Goal: Information Seeking & Learning: Learn about a topic

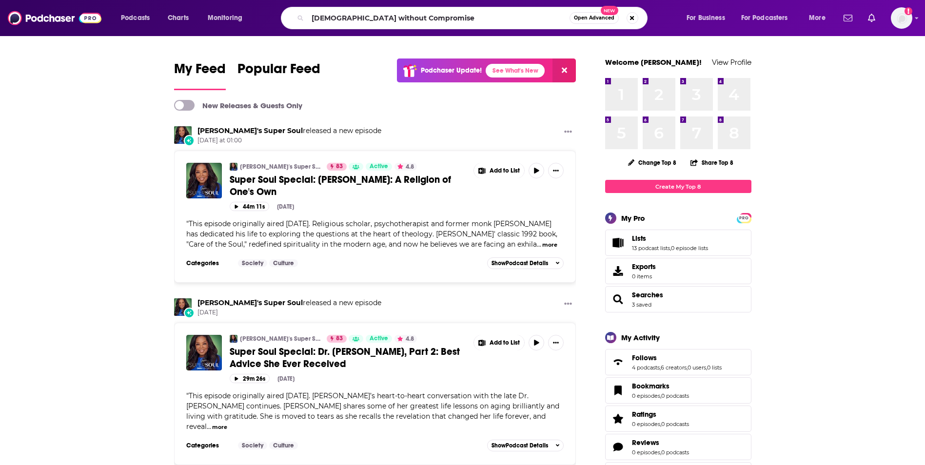
type input "[DEMOGRAPHIC_DATA] without Compromise"
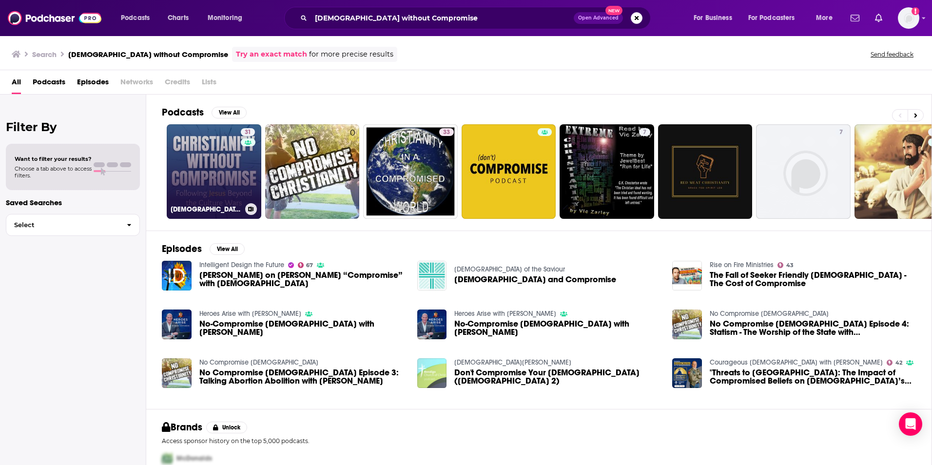
click at [208, 162] on link "31 [DEMOGRAPHIC_DATA] Without Compromise: Following [DEMOGRAPHIC_DATA] Beyond t…" at bounding box center [214, 171] width 95 height 95
